Goal: Information Seeking & Learning: Find contact information

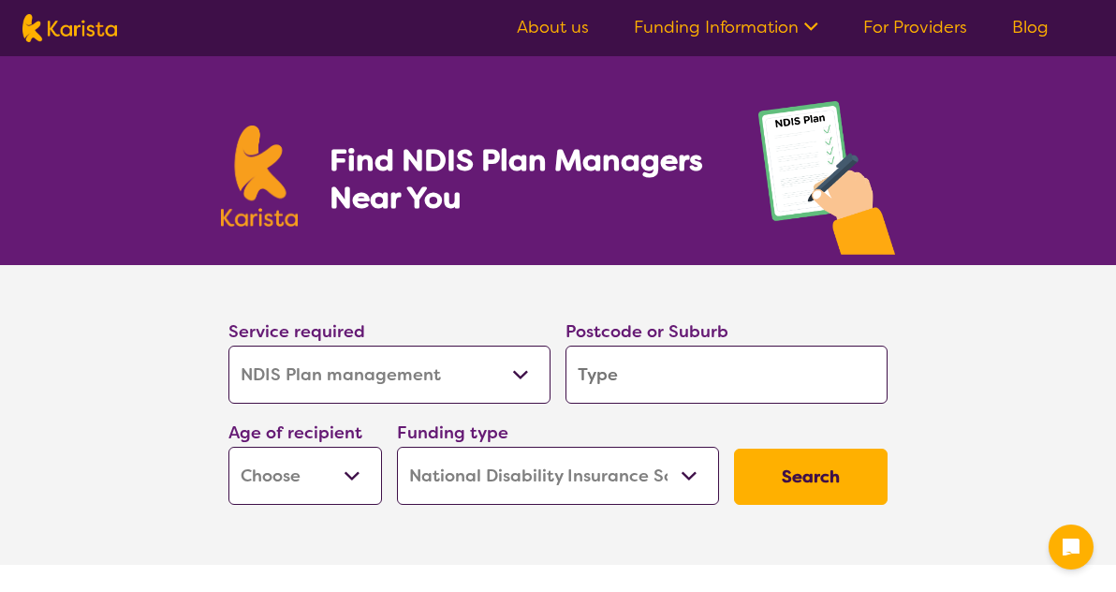
select select "NDIS Plan management"
select select "NDIS"
select select "NDIS Plan management"
select select "NDIS"
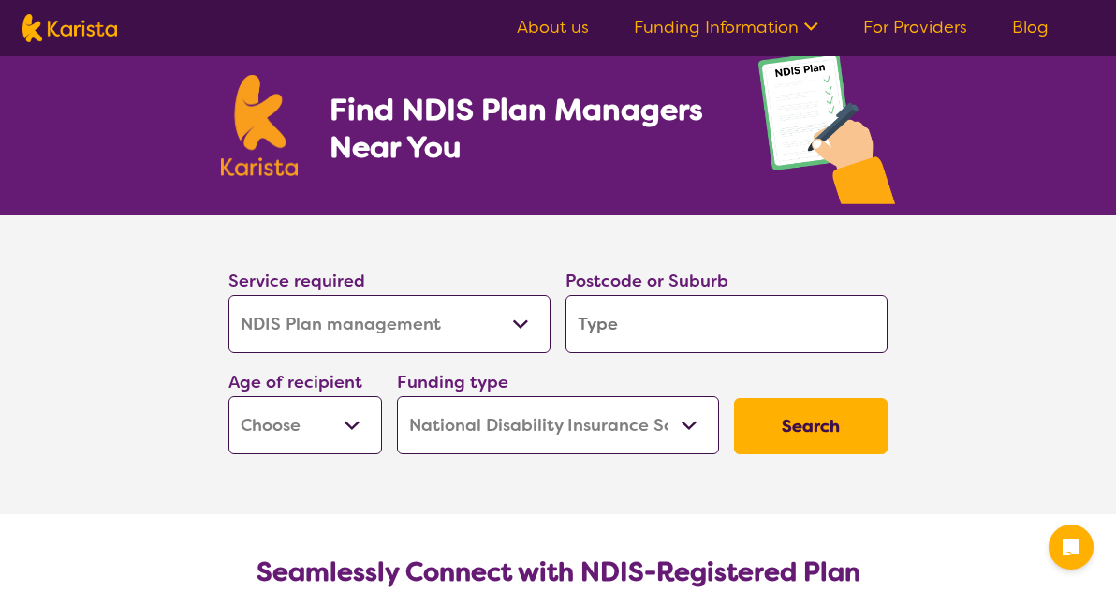
scroll to position [59, 0]
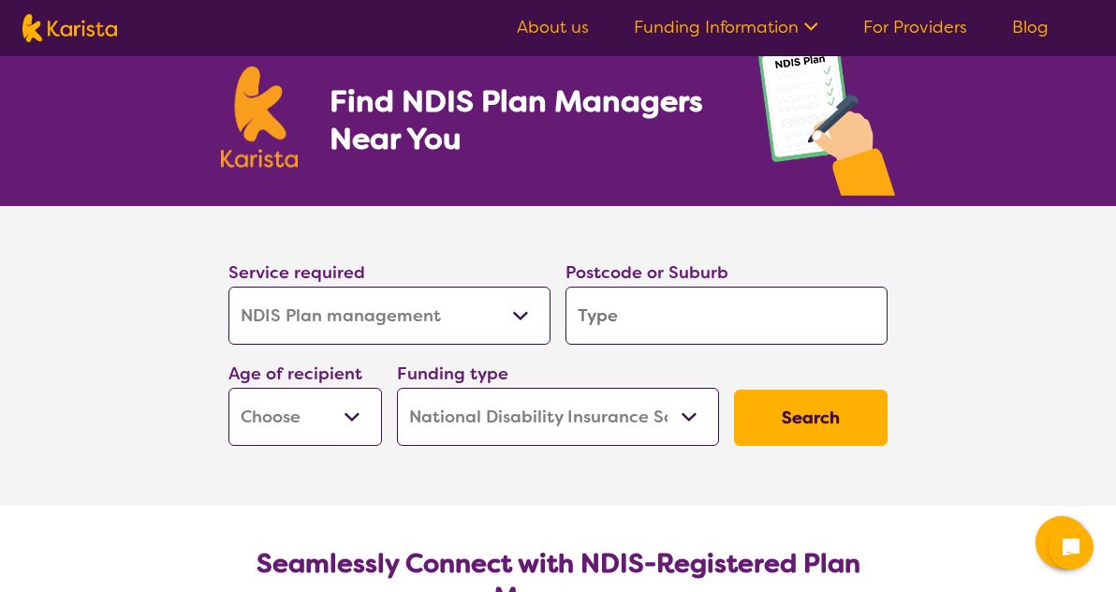
click at [644, 313] on input "search" at bounding box center [727, 316] width 322 height 58
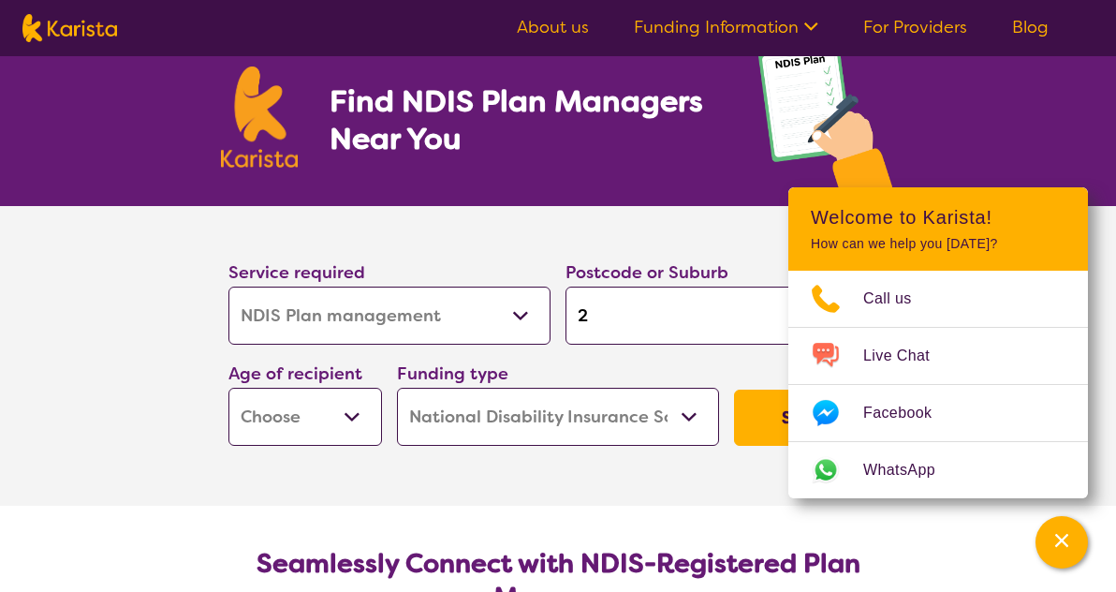
type input "20"
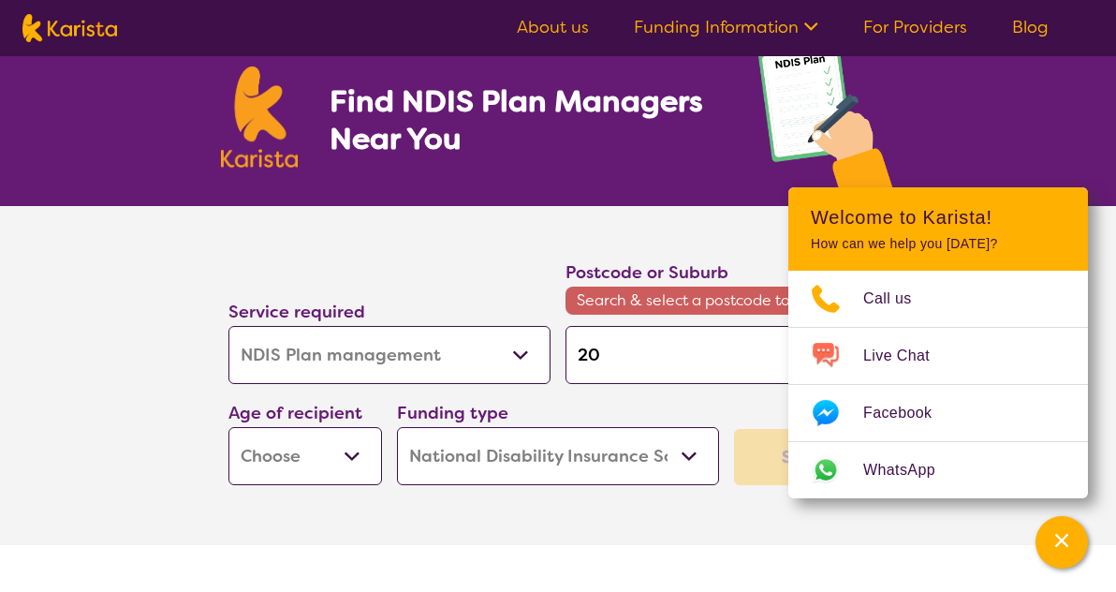
type input "207"
type input "2074"
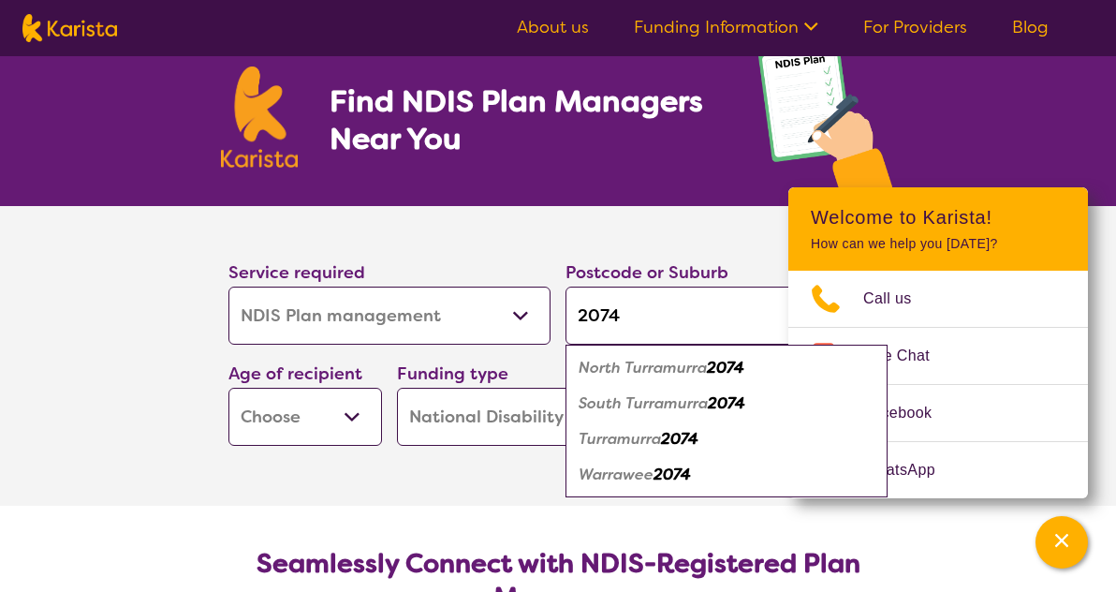
type input "2074"
click at [667, 441] on em "2074" at bounding box center [679, 439] width 37 height 20
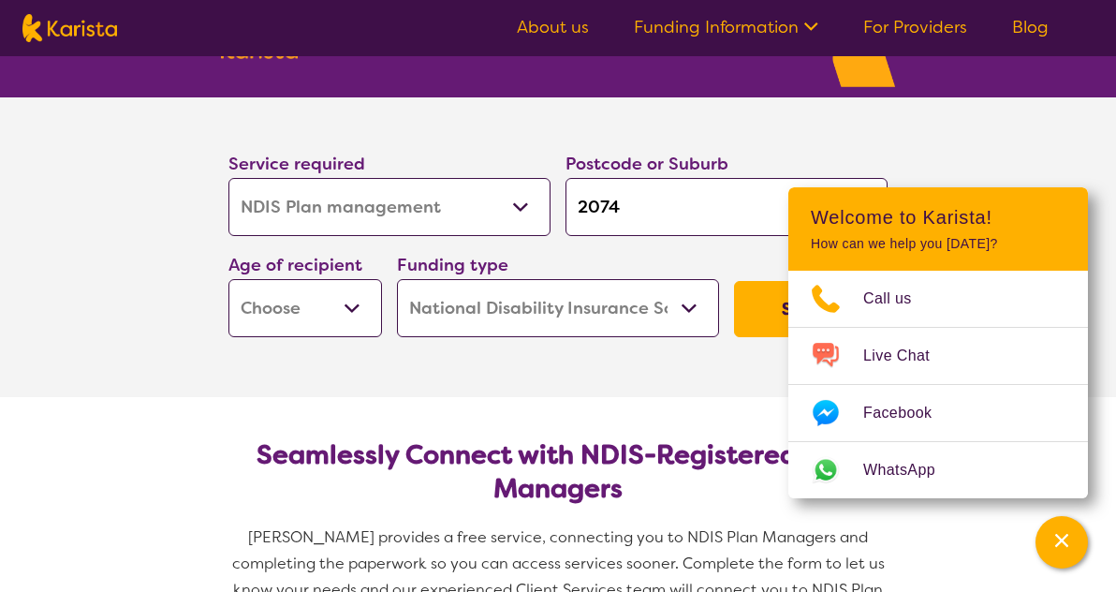
scroll to position [195, 0]
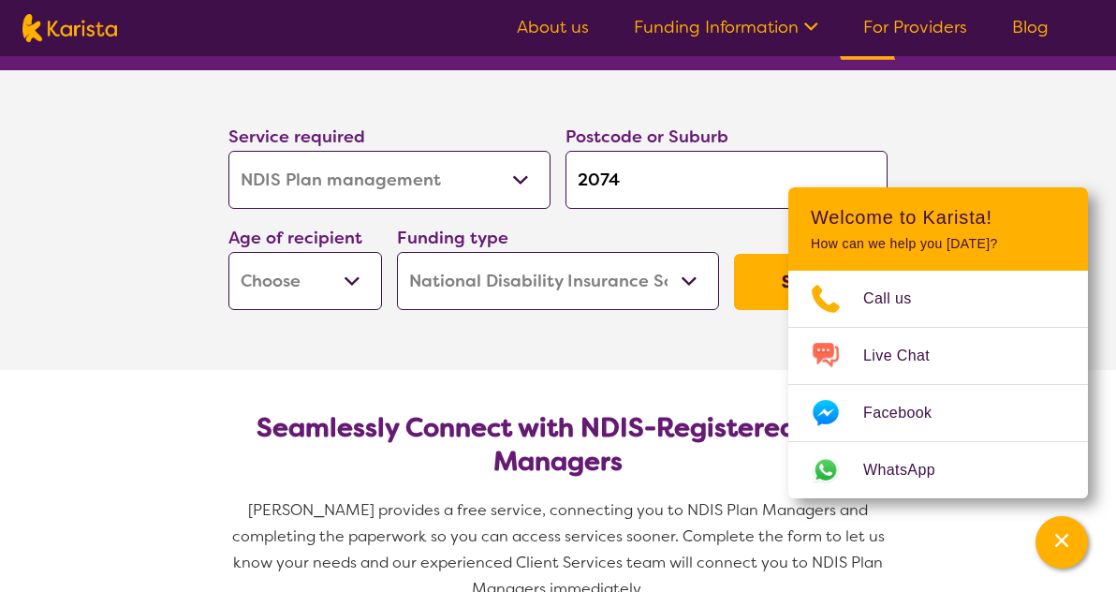
click at [303, 283] on select "Early Childhood - 0 to 9 Child - 10 to 11 Adolescent - 12 to 17 Adult - 18 to 6…" at bounding box center [305, 281] width 154 height 58
select select "EC"
click at [576, 265] on select "Home Care Package (HCP) National Disability Insurance Scheme (NDIS) I don't know" at bounding box center [558, 281] width 322 height 58
click at [777, 276] on button "Search" at bounding box center [811, 282] width 154 height 56
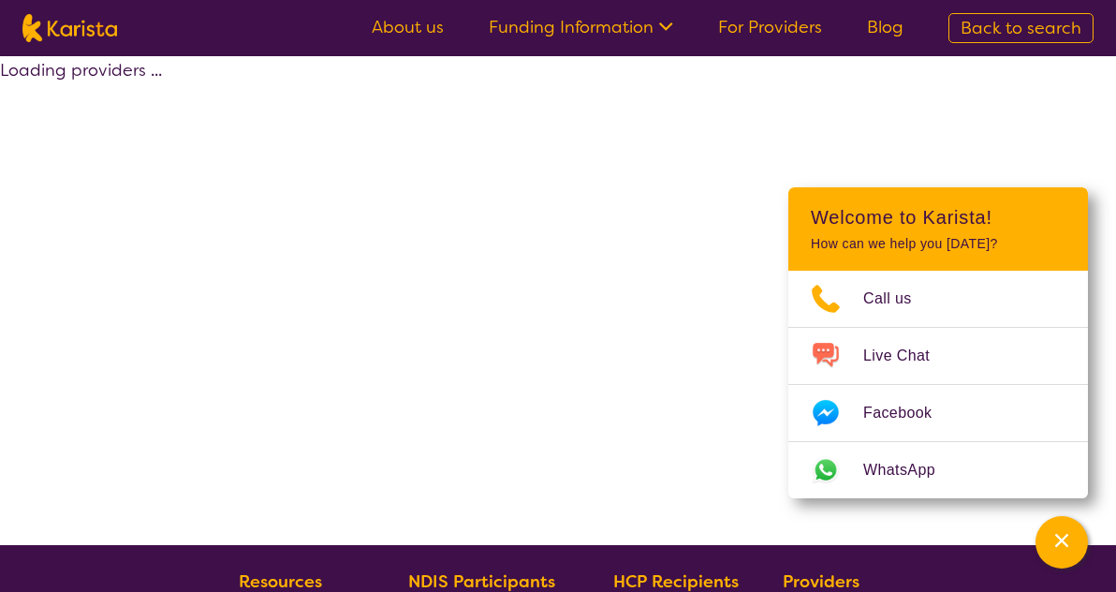
select select "by_score"
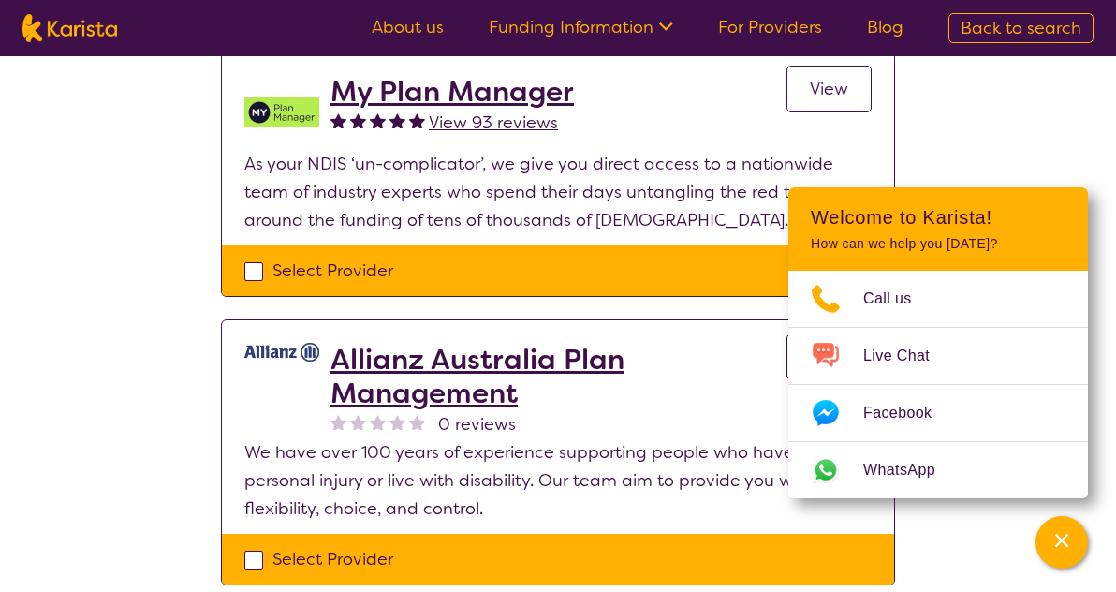
scroll to position [1264, 0]
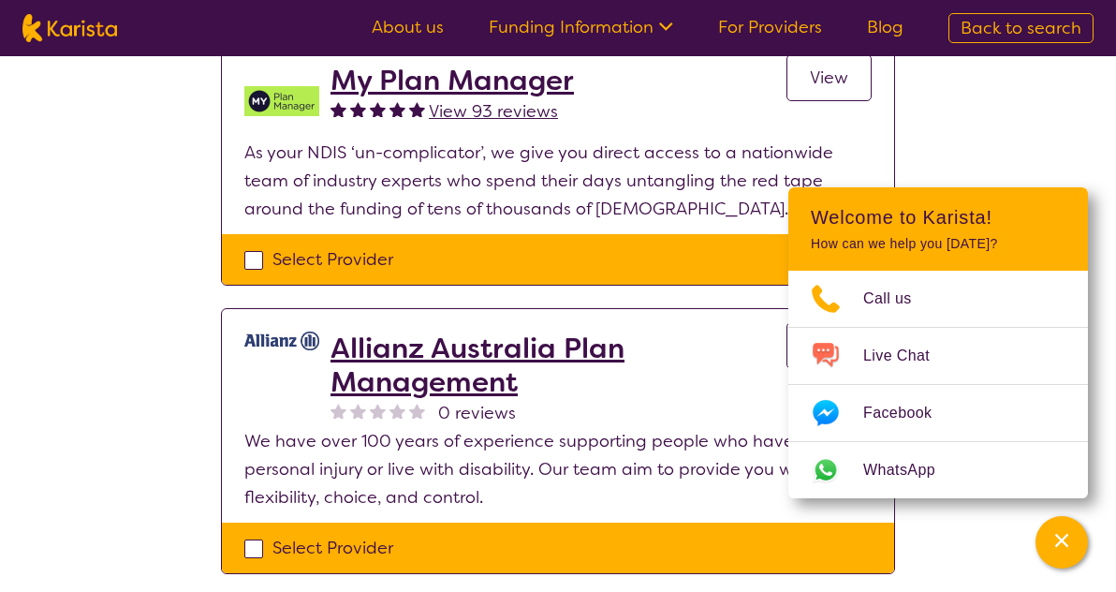
click at [823, 84] on span "View" at bounding box center [829, 77] width 38 height 22
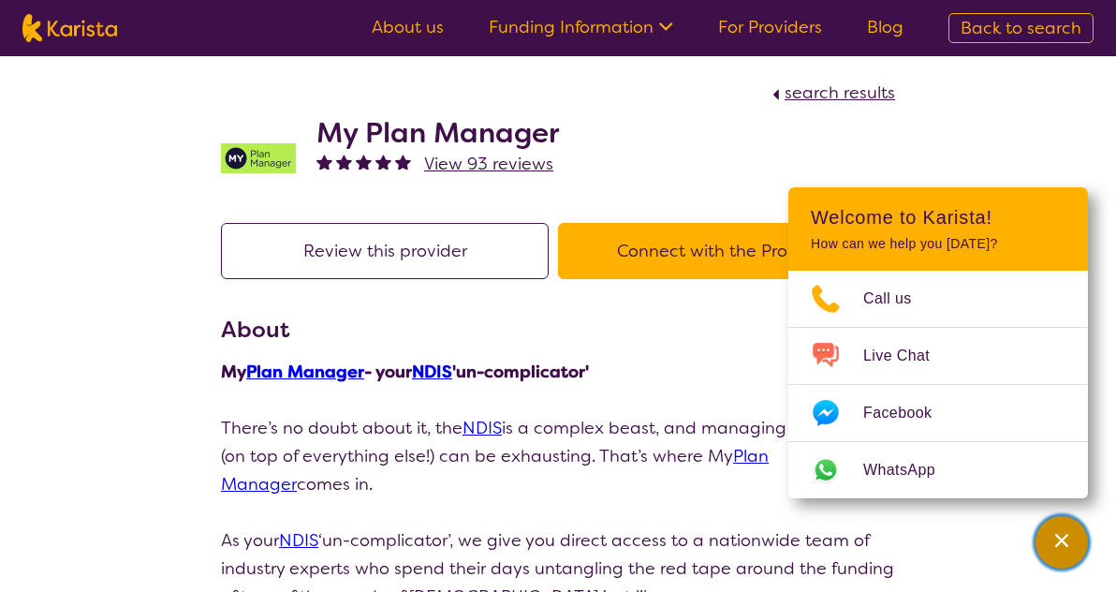
click at [1057, 538] on icon "Channel Menu" at bounding box center [1061, 540] width 19 height 19
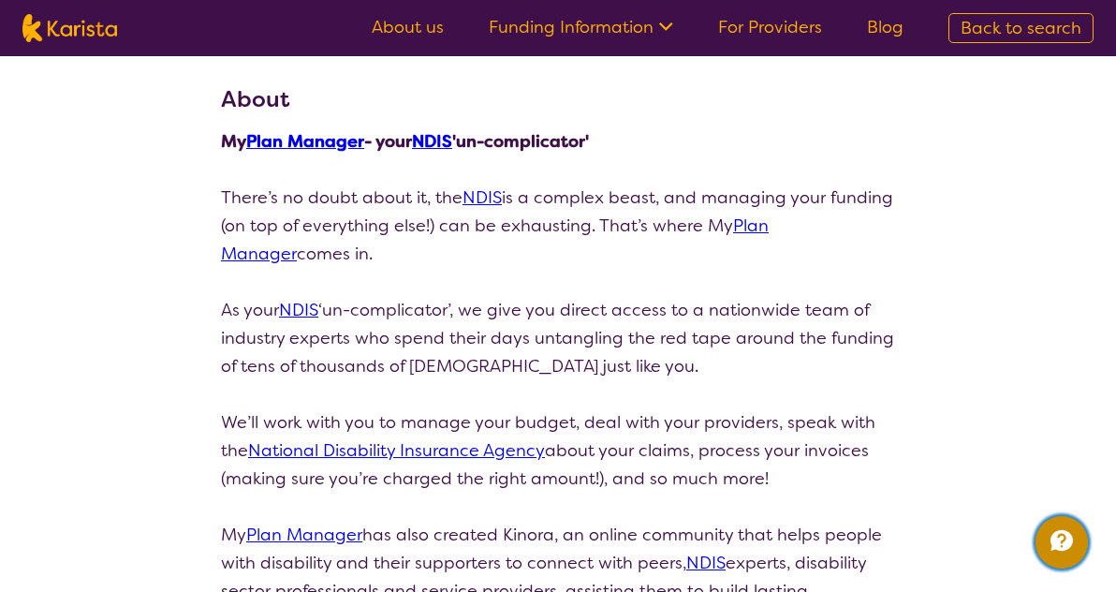
scroll to position [238, 0]
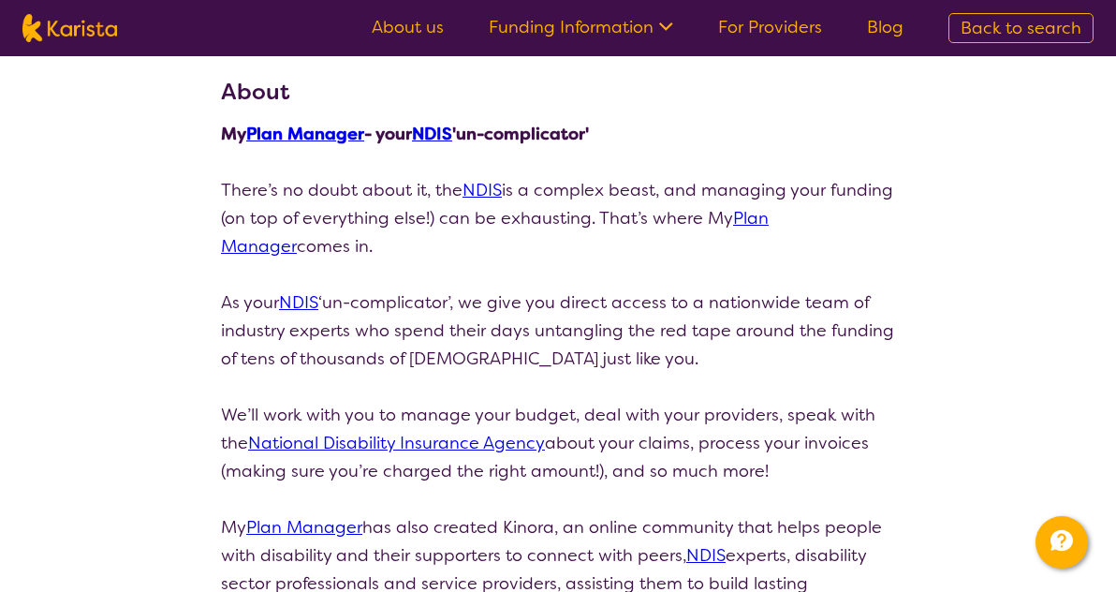
click at [356, 191] on p "There’s no doubt about it, the NDIS is a complex beast, and managing your fundi…" at bounding box center [558, 218] width 674 height 84
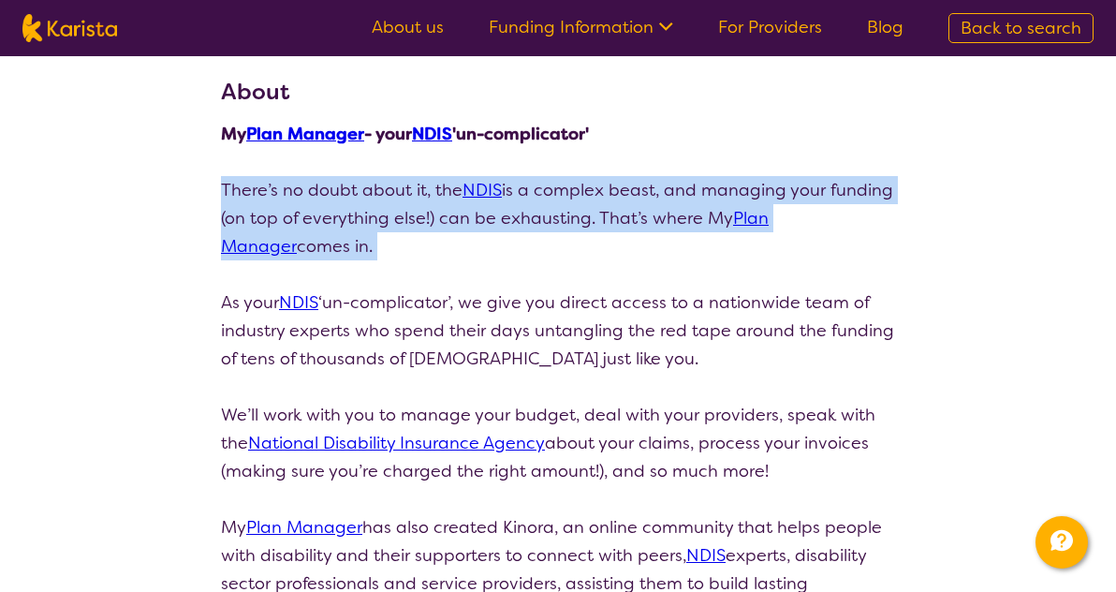
click at [312, 191] on p "There’s no doubt about it, the NDIS is a complex beast, and managing your fundi…" at bounding box center [558, 218] width 674 height 84
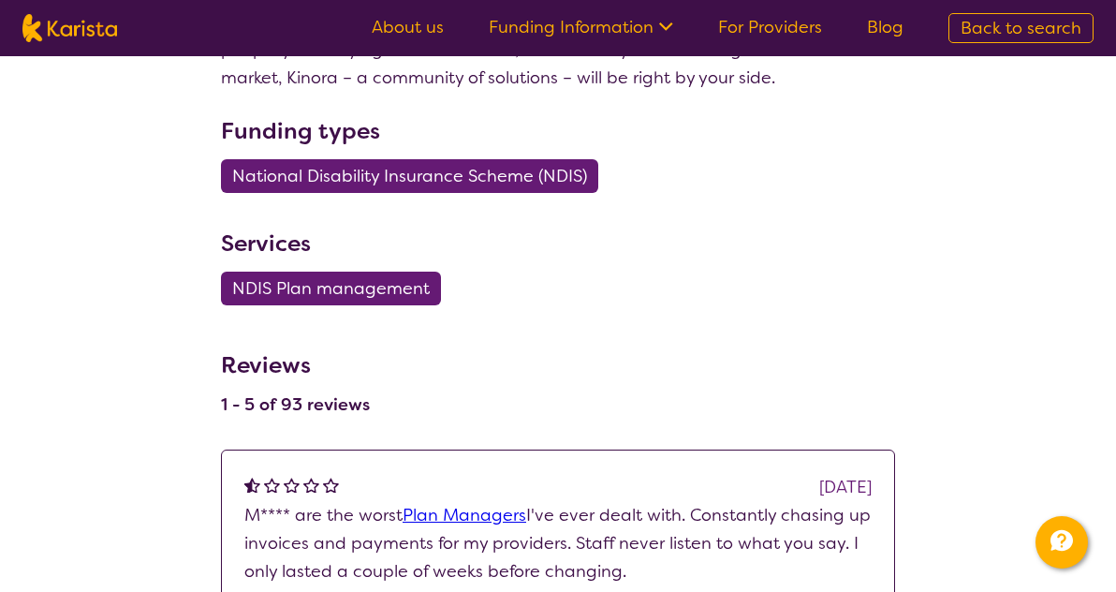
scroll to position [899, 0]
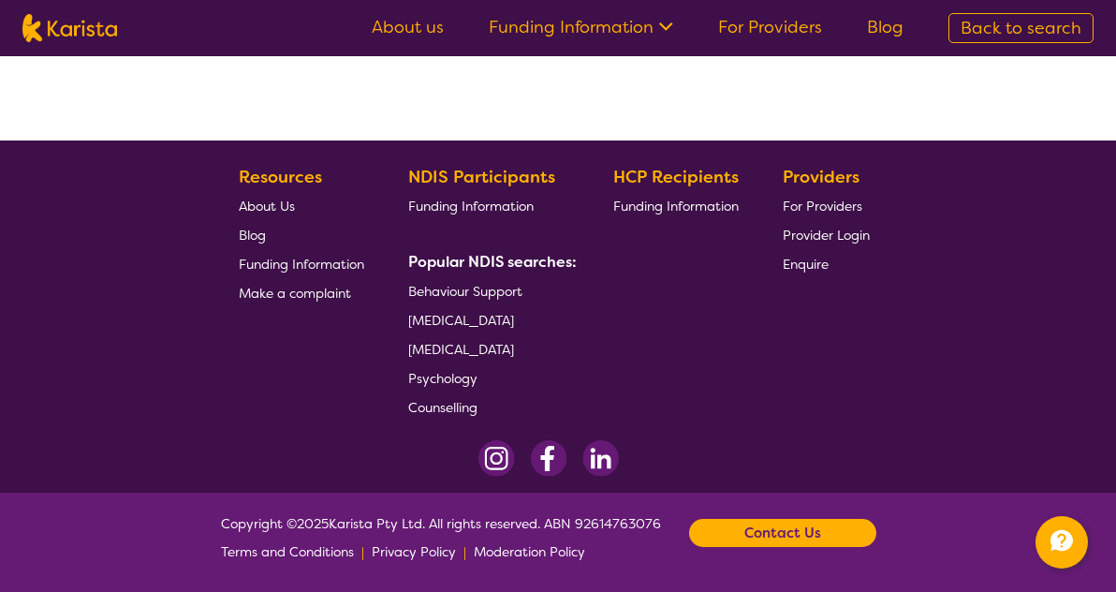
scroll to position [407, 0]
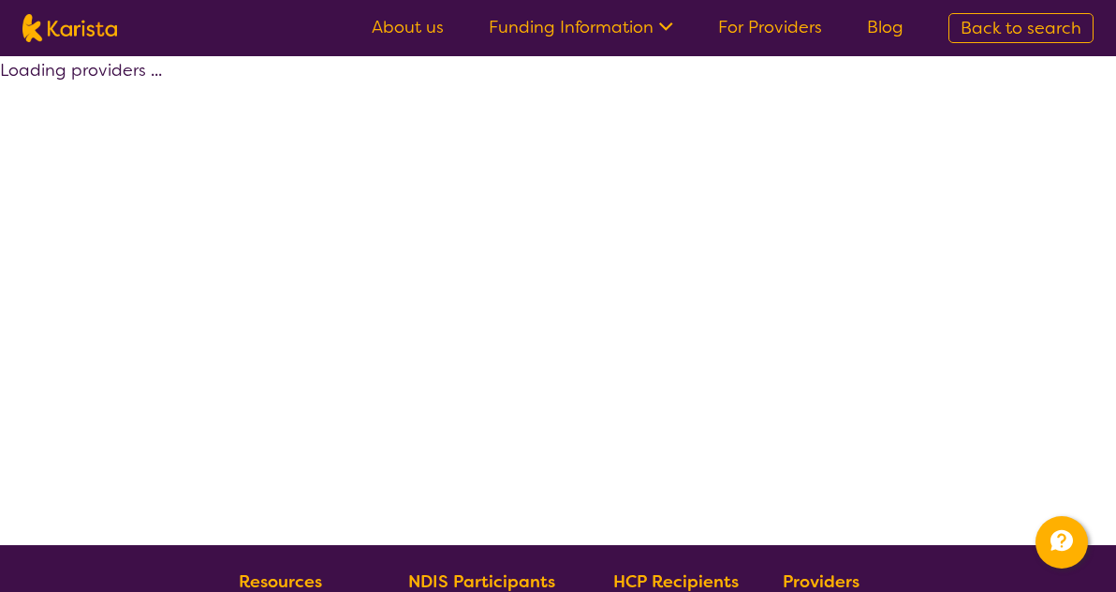
select select "NDIS Plan management"
select select "EC"
select select "NDIS"
select select "NDIS Plan management"
select select "EC"
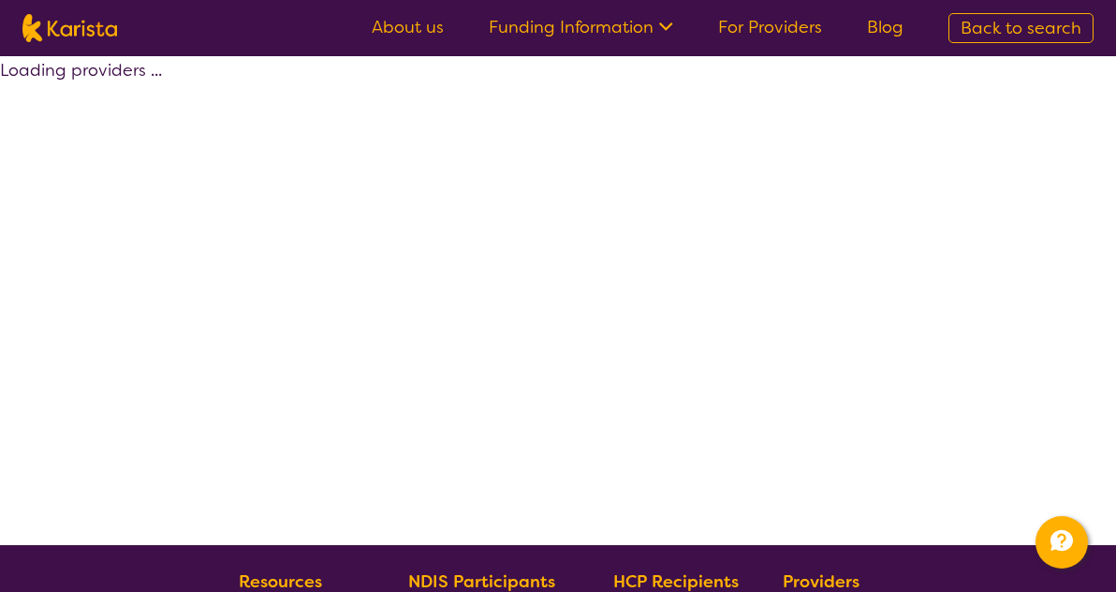
select select "NDIS"
